Goal: Task Accomplishment & Management: Use online tool/utility

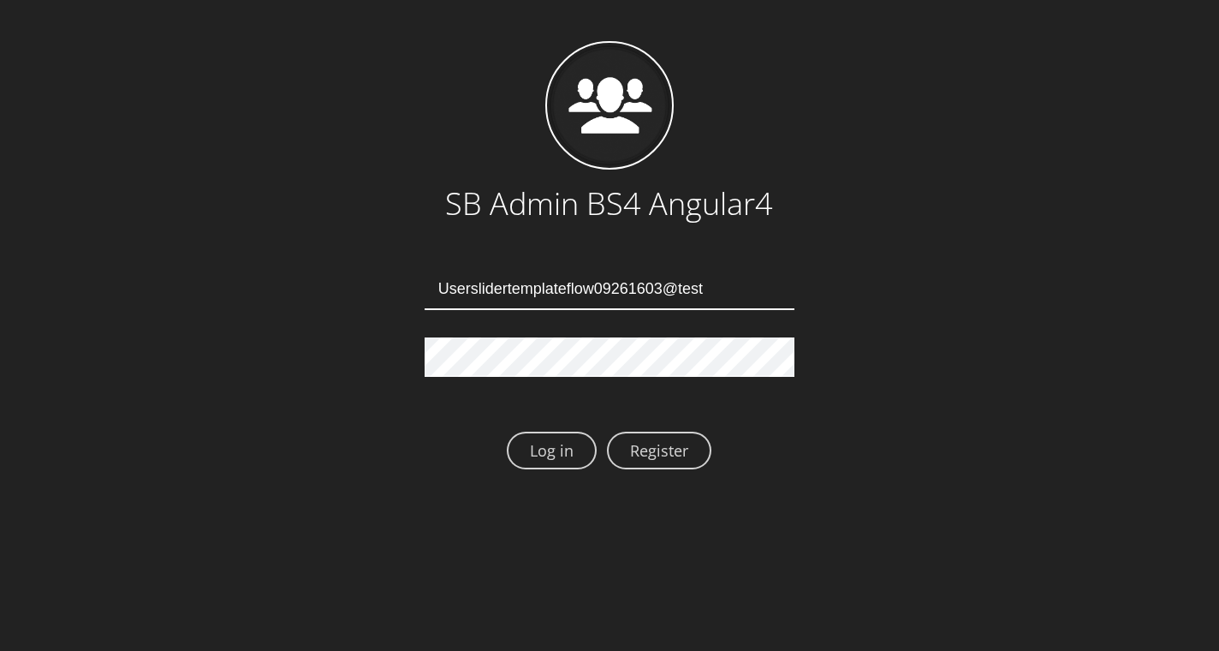
type input "Userslidertemplateflow09261603@test.qa"
type input "Userslidertemplateflow09261607@test.qa"
